Goal: Check status: Check status

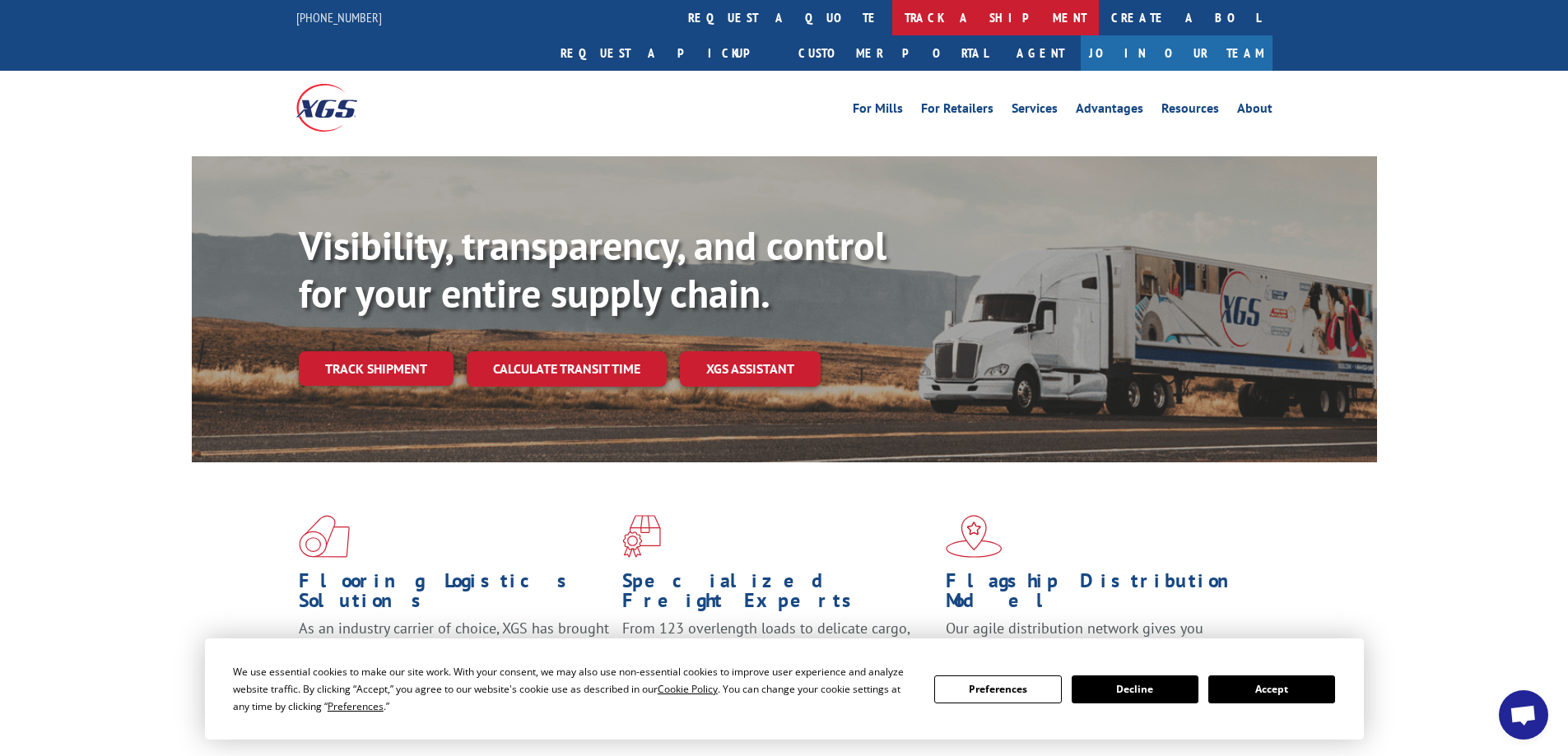
click at [892, 10] on link "track a shipment" at bounding box center [995, 18] width 206 height 35
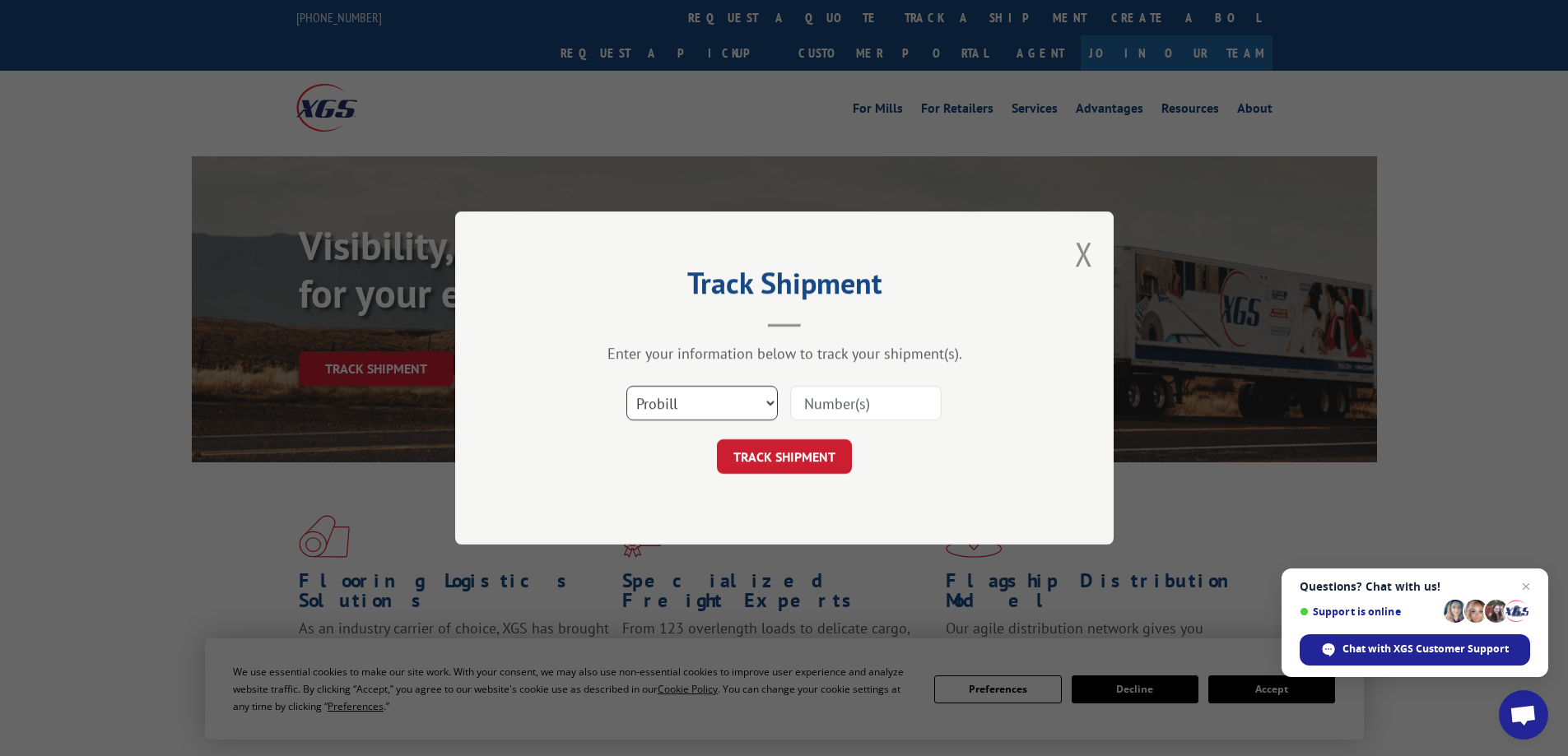
click at [721, 407] on select "Select category... Probill BOL PO" at bounding box center [701, 403] width 152 height 34
select select "bol"
click at [626, 386] on select "Select category... Probill BOL PO" at bounding box center [701, 403] width 152 height 34
click at [816, 402] on input at bounding box center [866, 403] width 152 height 34
type input "6200037104"
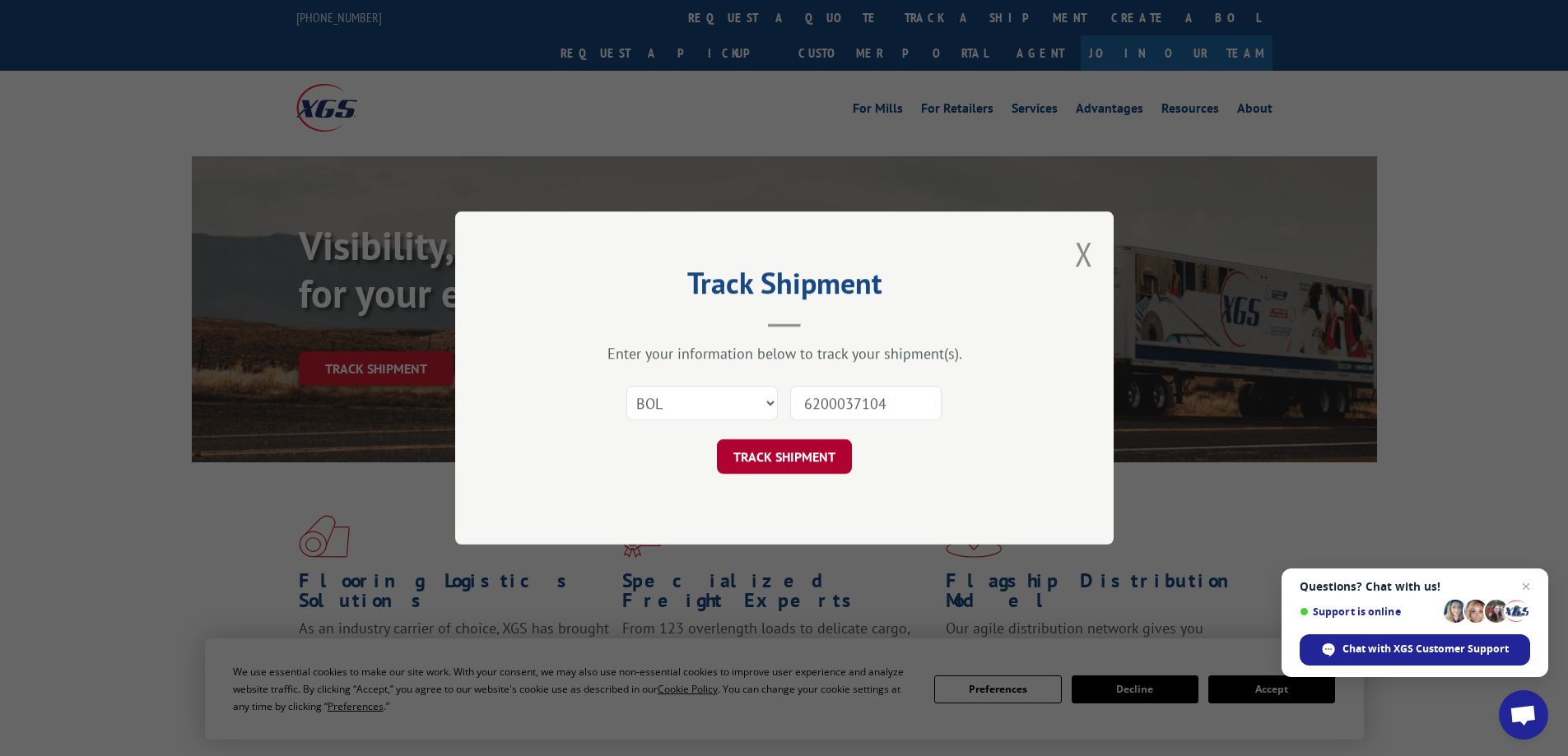
click at [805, 461] on button "TRACK SHIPMENT" at bounding box center [784, 456] width 135 height 34
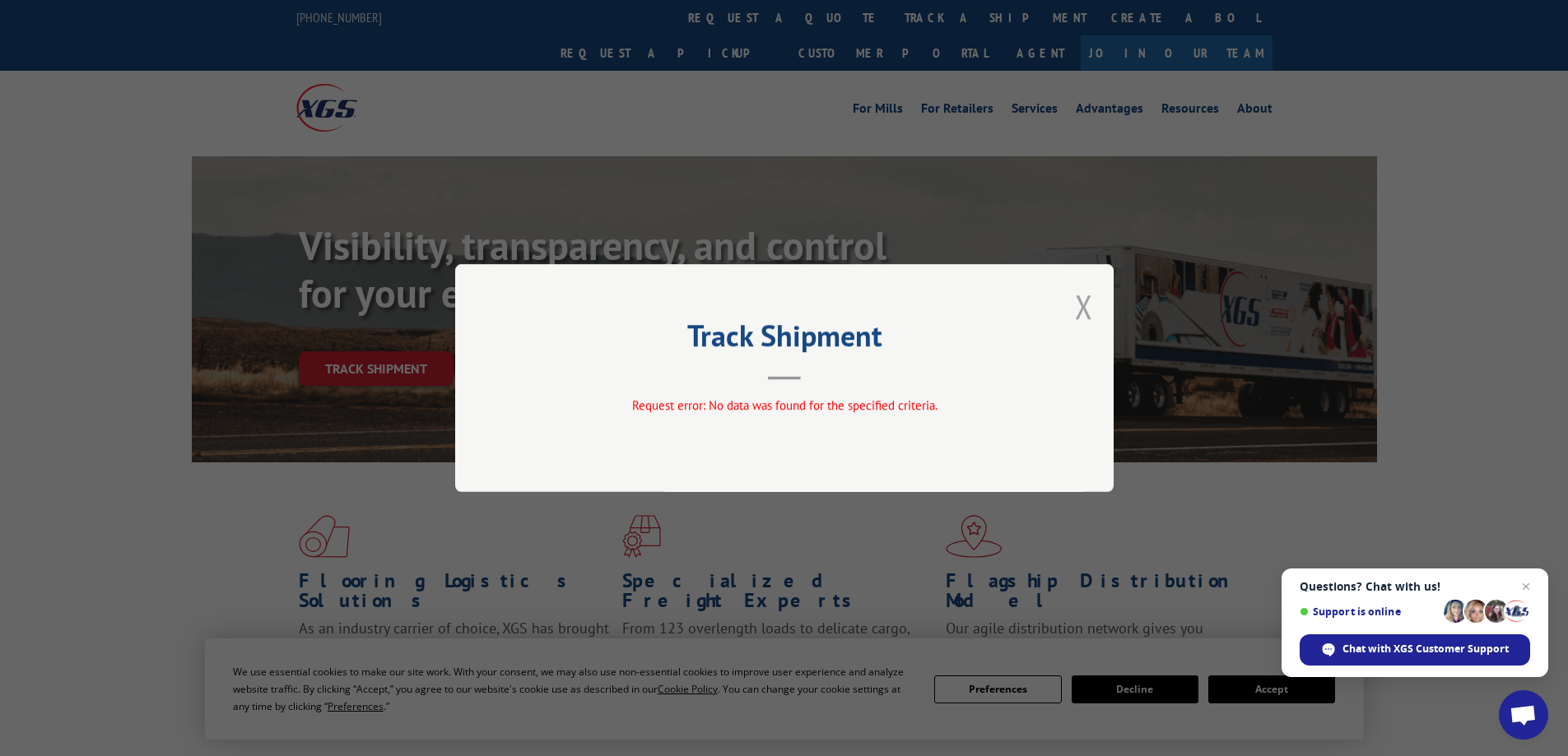
click at [1093, 309] on button "Close modal" at bounding box center [1084, 306] width 19 height 44
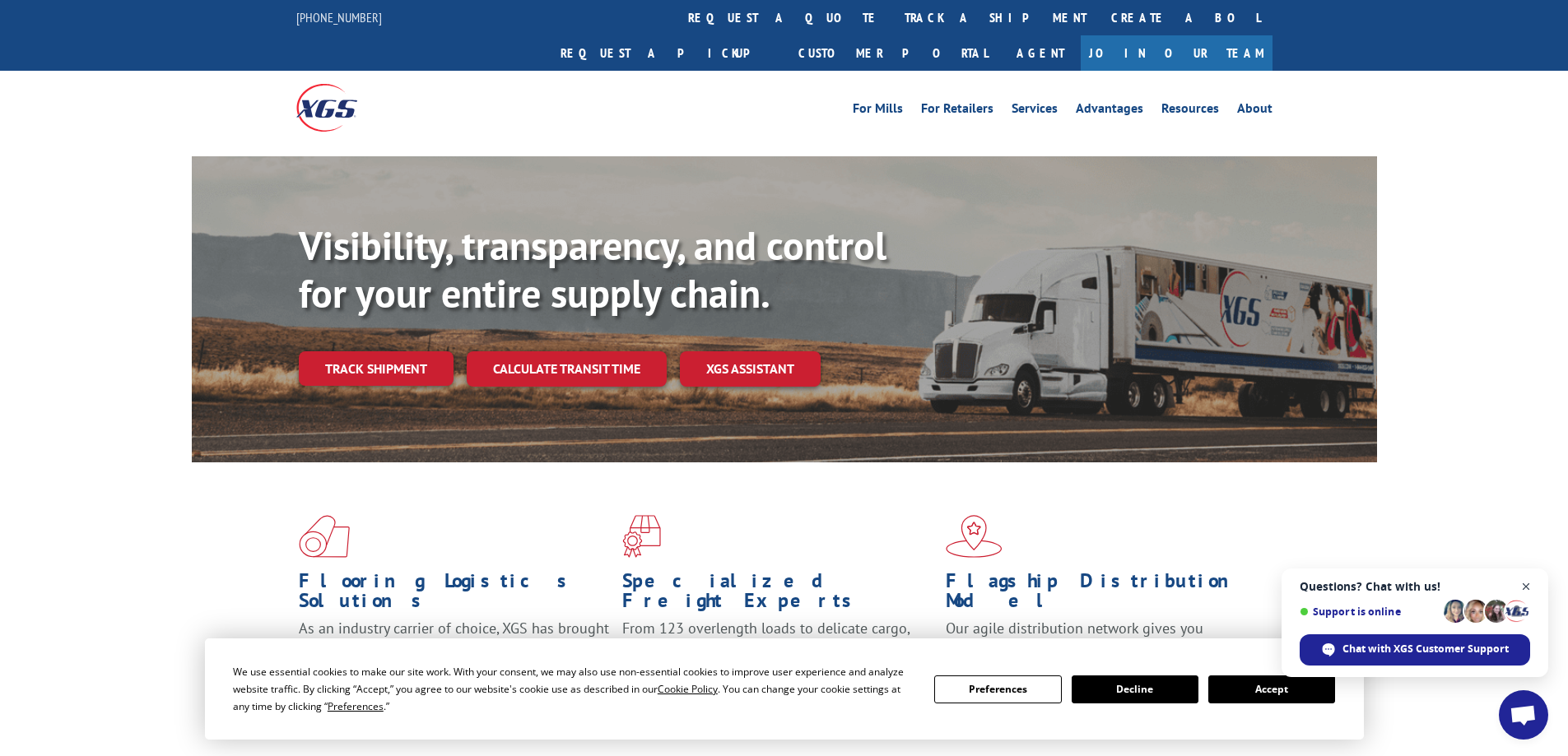
click at [1523, 584] on span "Open chat" at bounding box center [1526, 587] width 21 height 21
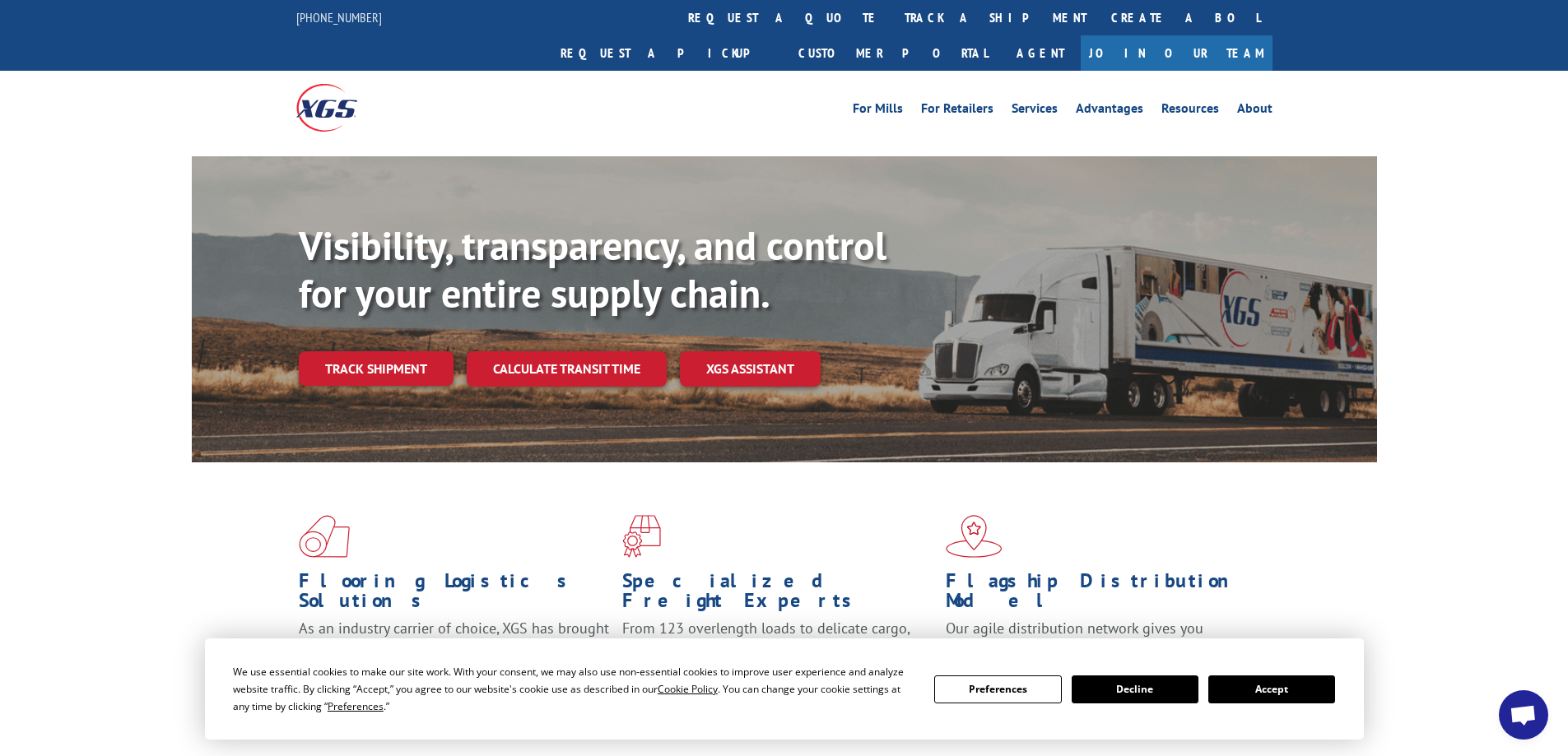
click at [1154, 684] on button "Decline" at bounding box center [1136, 689] width 127 height 28
